Goal: Find specific page/section: Find specific page/section

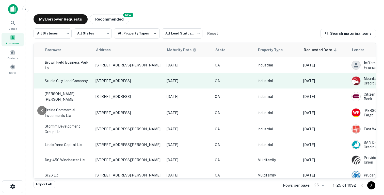
scroll to position [0, 203]
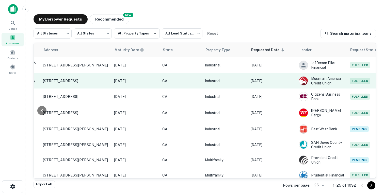
click at [205, 80] on p "Industrial" at bounding box center [225, 81] width 41 height 6
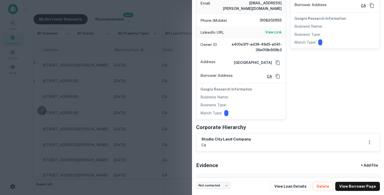
scroll to position [152, 0]
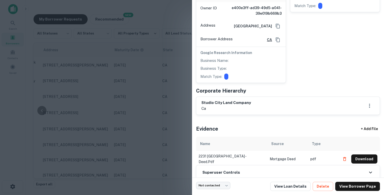
click at [163, 78] on div at bounding box center [192, 97] width 384 height 195
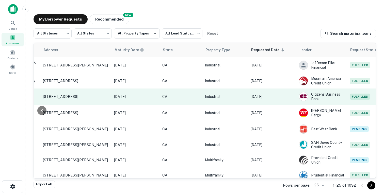
click at [250, 95] on p "[DATE]" at bounding box center [271, 97] width 43 height 6
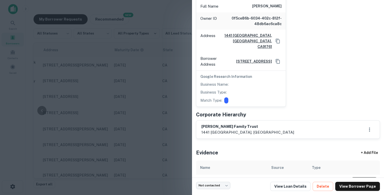
scroll to position [257, 0]
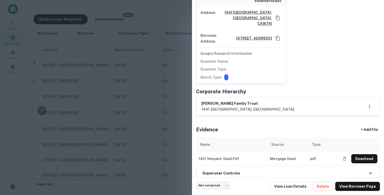
click at [190, 74] on div at bounding box center [192, 97] width 384 height 195
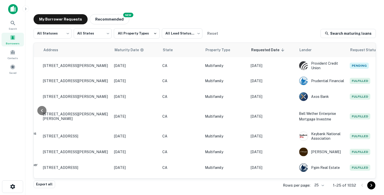
scroll to position [100, 203]
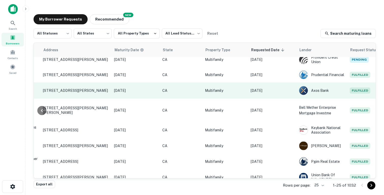
click at [253, 88] on p "[DATE]" at bounding box center [271, 91] width 43 height 6
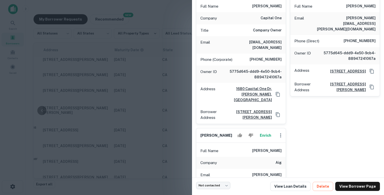
scroll to position [0, 0]
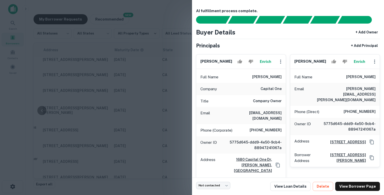
click at [151, 94] on div at bounding box center [192, 97] width 384 height 195
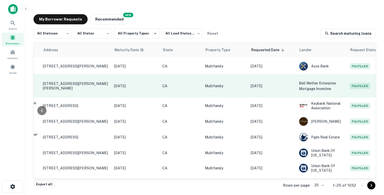
scroll to position [128, 203]
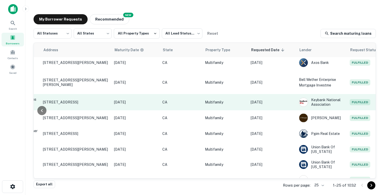
click at [213, 106] on td "Multifamily" at bounding box center [225, 102] width 46 height 16
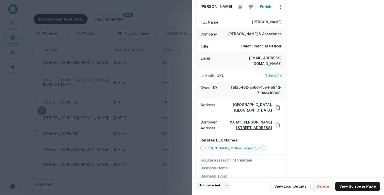
scroll to position [169, 0]
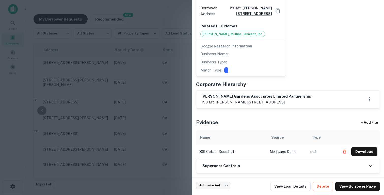
click at [144, 97] on div at bounding box center [192, 97] width 384 height 195
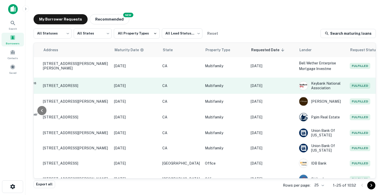
scroll to position [149, 203]
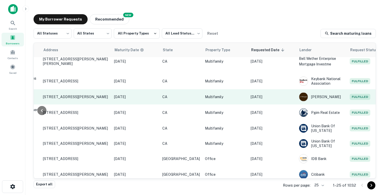
click at [222, 99] on td "Multifamily" at bounding box center [225, 96] width 46 height 15
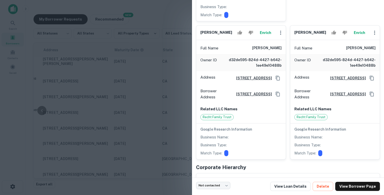
scroll to position [320, 0]
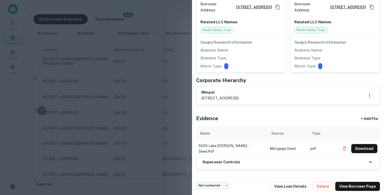
click at [165, 92] on div at bounding box center [192, 97] width 384 height 195
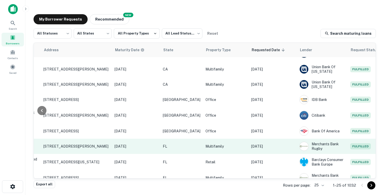
scroll to position [207, 203]
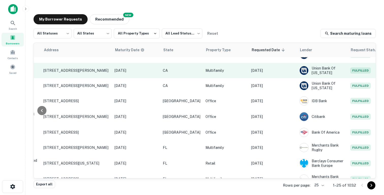
click at [208, 72] on p "Multifamily" at bounding box center [225, 71] width 41 height 6
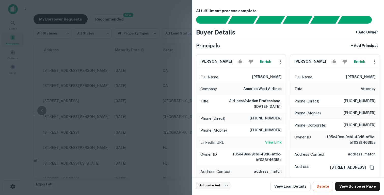
scroll to position [95, 0]
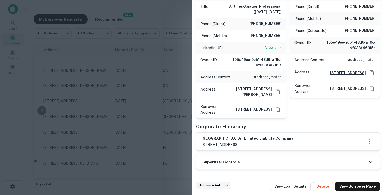
click at [270, 162] on div "Superuser Controls" at bounding box center [287, 162] width 183 height 14
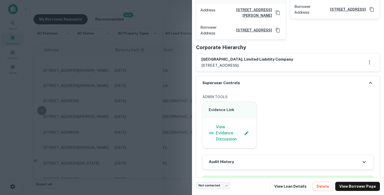
scroll to position [220, 0]
